Goal: Task Accomplishment & Management: Manage account settings

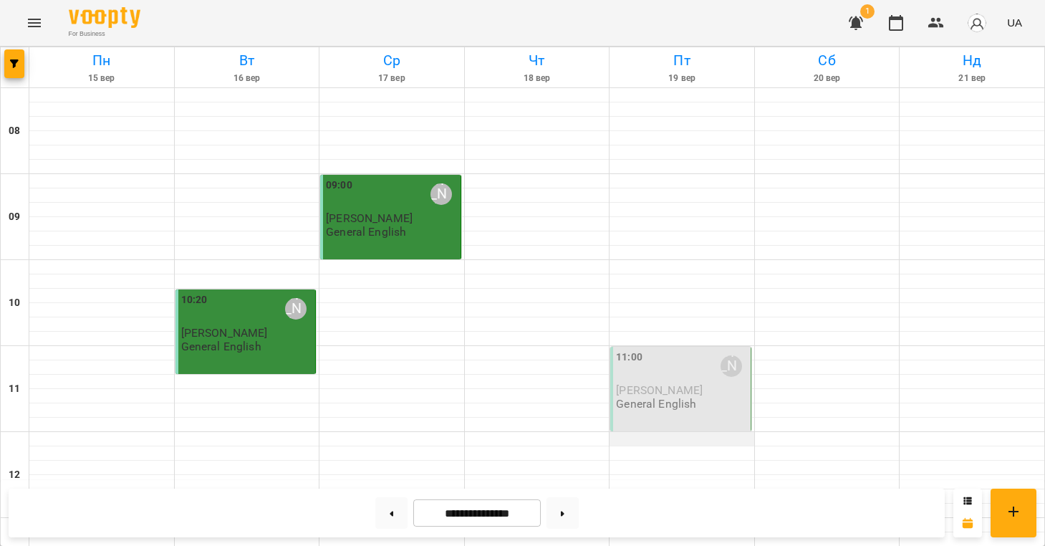
scroll to position [158, 0]
click at [664, 397] on p "General English" at bounding box center [656, 403] width 80 height 12
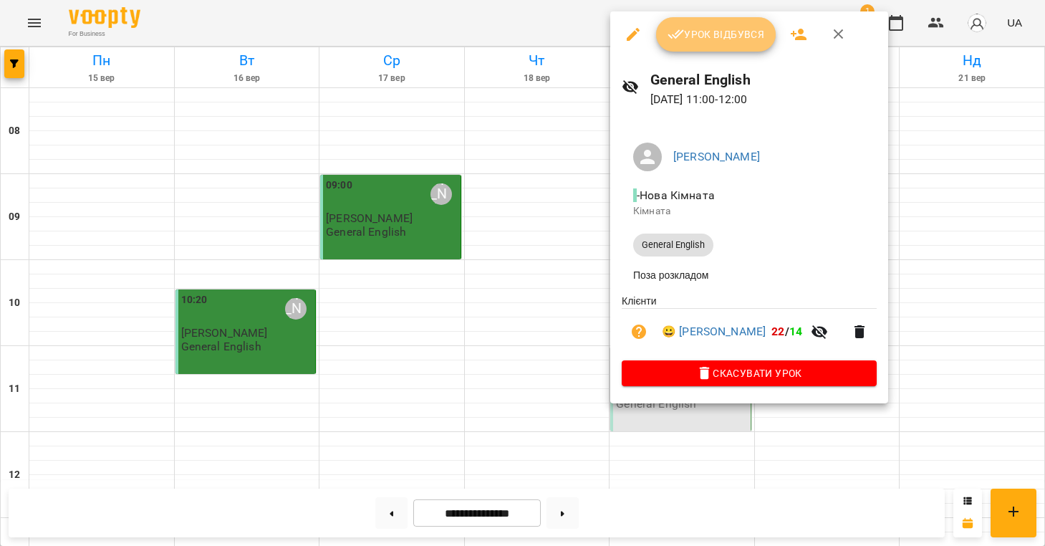
click at [743, 45] on button "Урок відбувся" at bounding box center [716, 34] width 120 height 34
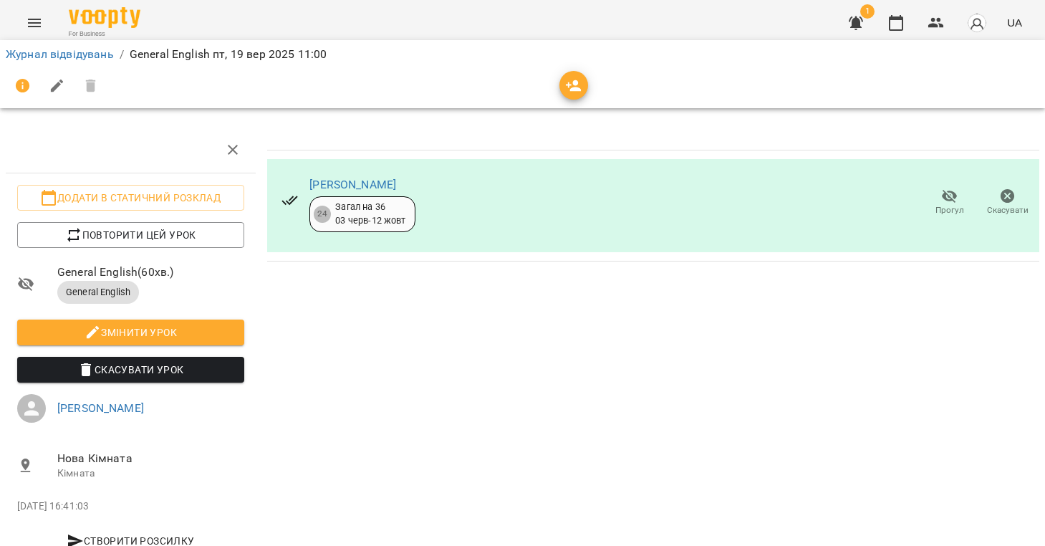
click at [84, 61] on li "Журнал відвідувань" at bounding box center [60, 54] width 108 height 17
click at [86, 60] on link "Журнал відвідувань" at bounding box center [60, 54] width 108 height 14
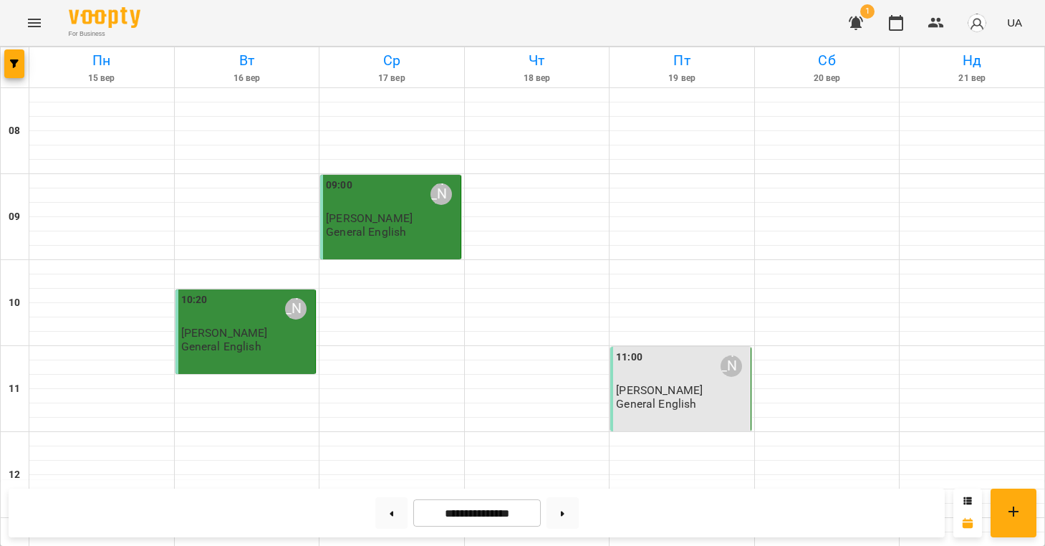
scroll to position [-1, 0]
click at [968, 21] on img "button" at bounding box center [977, 23] width 20 height 20
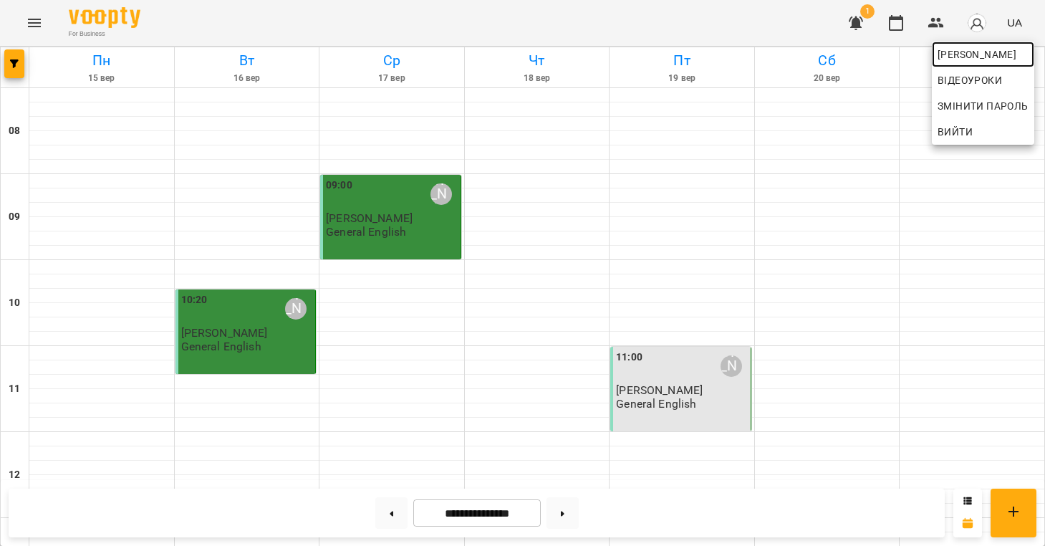
click at [947, 52] on span "[PERSON_NAME]" at bounding box center [982, 54] width 91 height 17
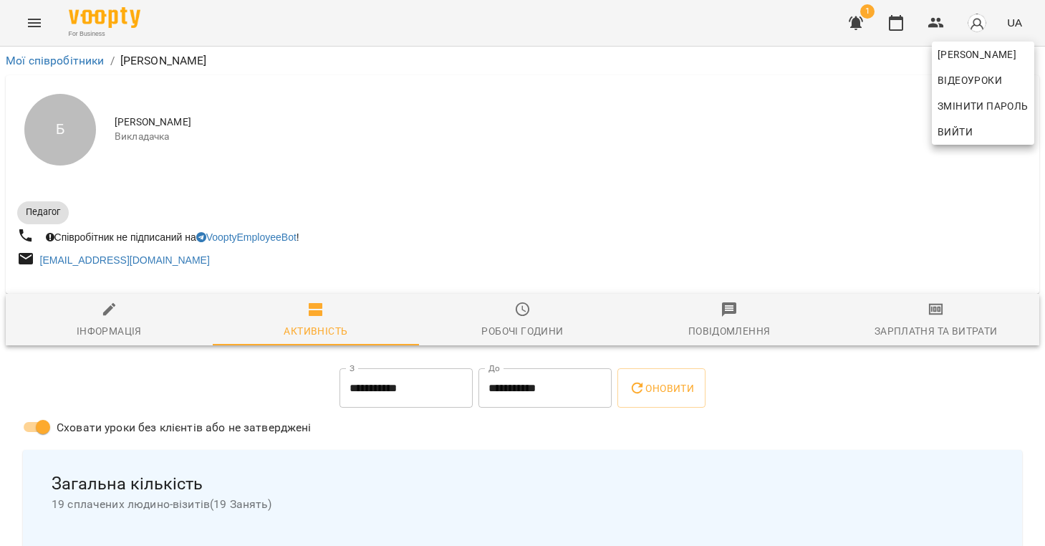
click at [379, 385] on div at bounding box center [522, 273] width 1045 height 546
click at [435, 382] on input "**********" at bounding box center [405, 388] width 133 height 40
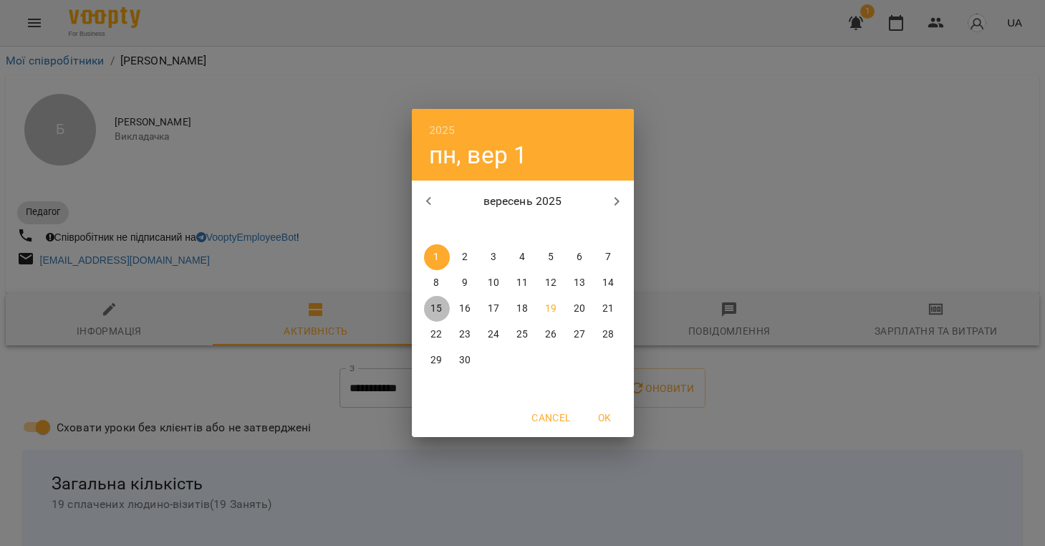
click at [438, 306] on p "15" at bounding box center [435, 309] width 11 height 14
type input "**********"
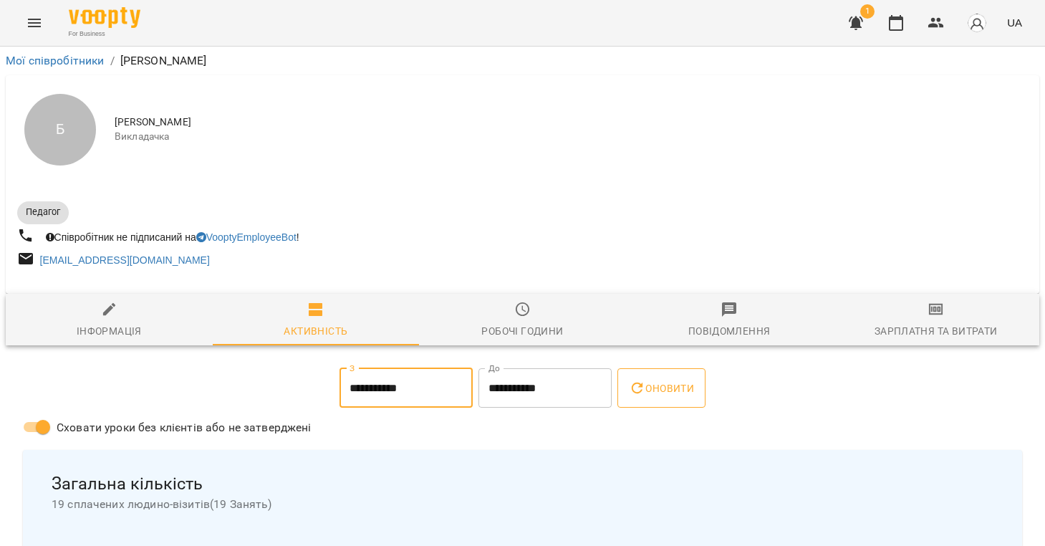
click at [671, 397] on button "Оновити" at bounding box center [661, 388] width 88 height 40
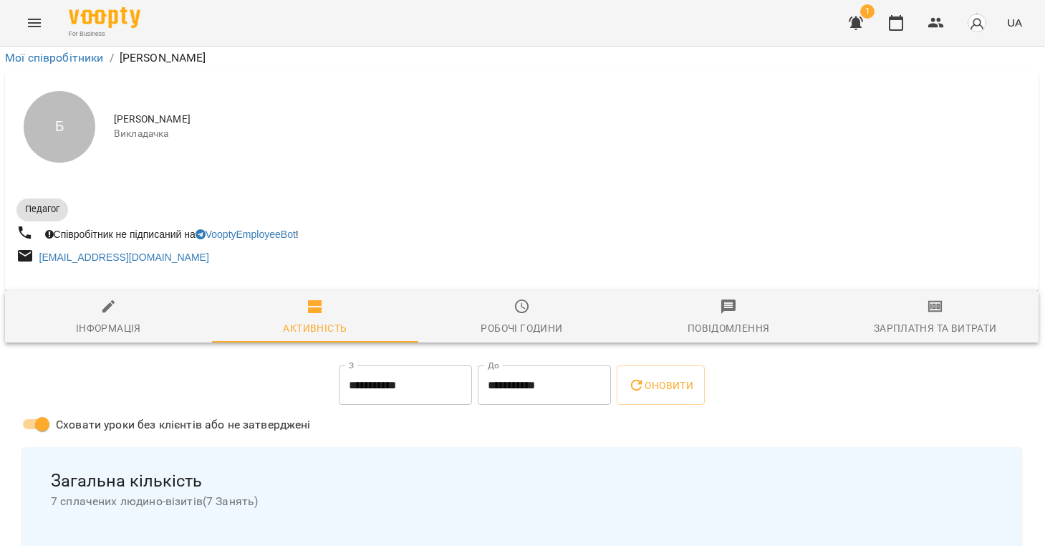
scroll to position [68, 1]
